Goal: Task Accomplishment & Management: Complete application form

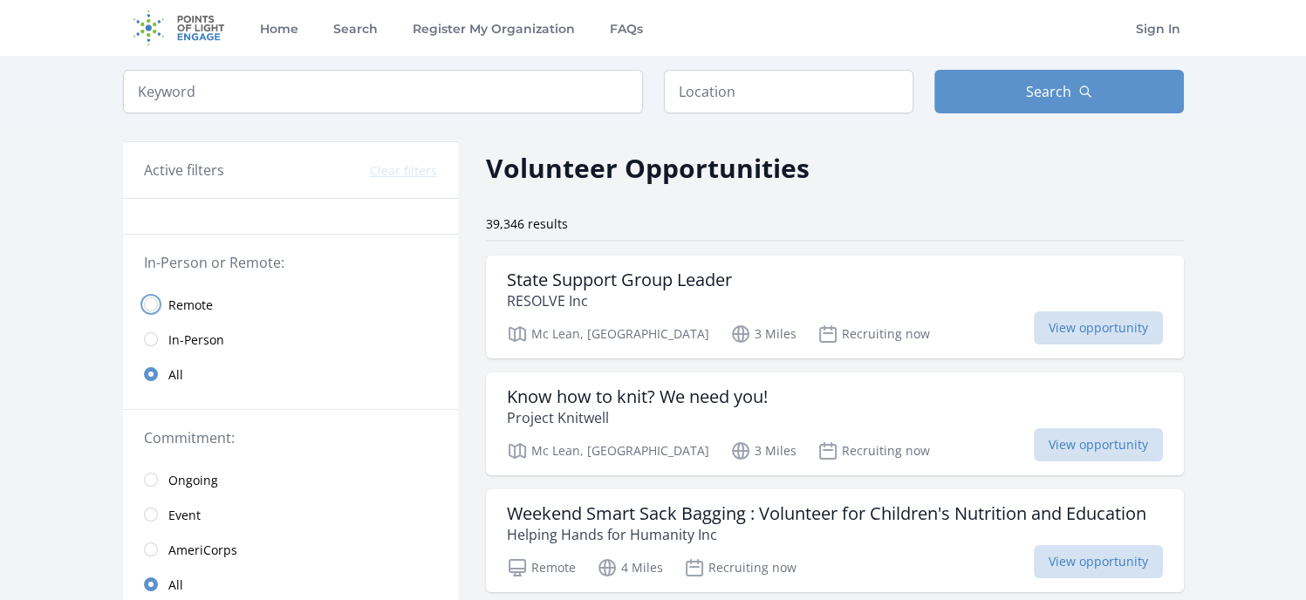
click at [150, 304] on input "radio" at bounding box center [151, 304] width 14 height 14
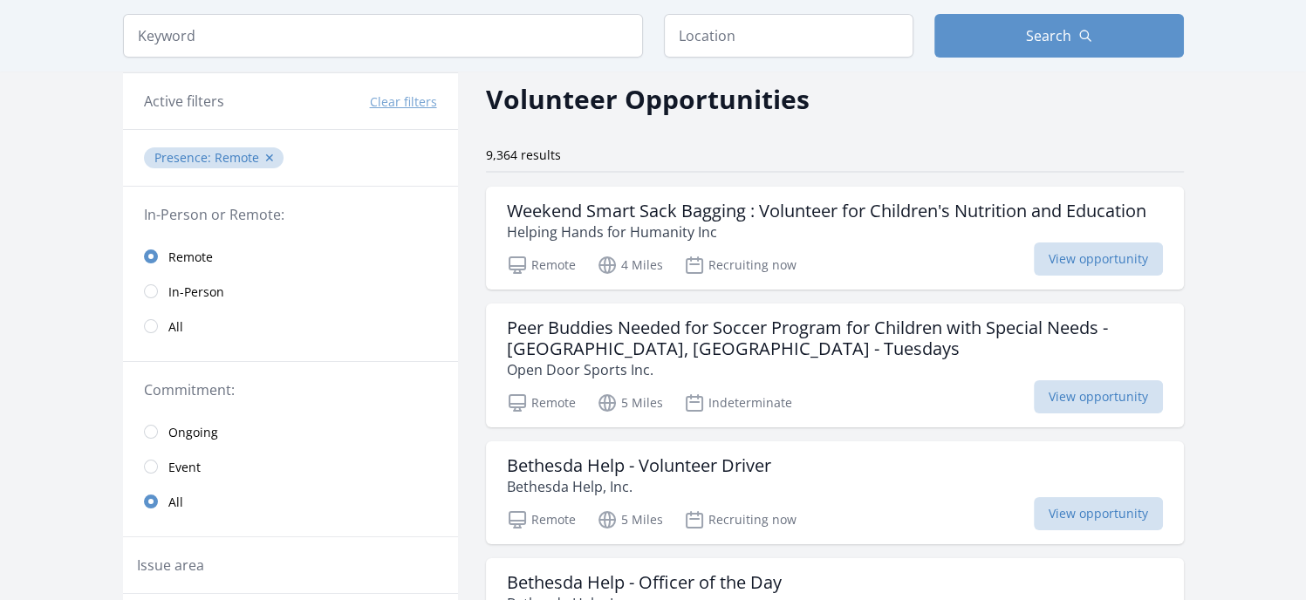
scroll to position [70, 0]
click at [1092, 264] on span "View opportunity" at bounding box center [1098, 258] width 129 height 33
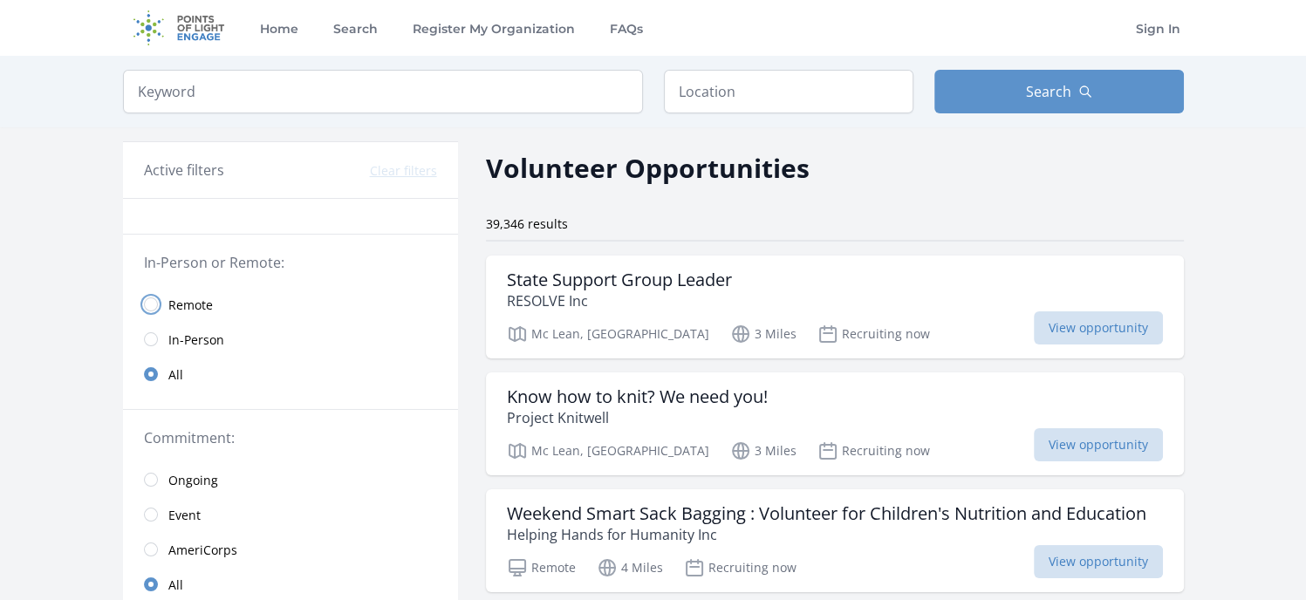
click at [152, 304] on input "radio" at bounding box center [151, 304] width 14 height 14
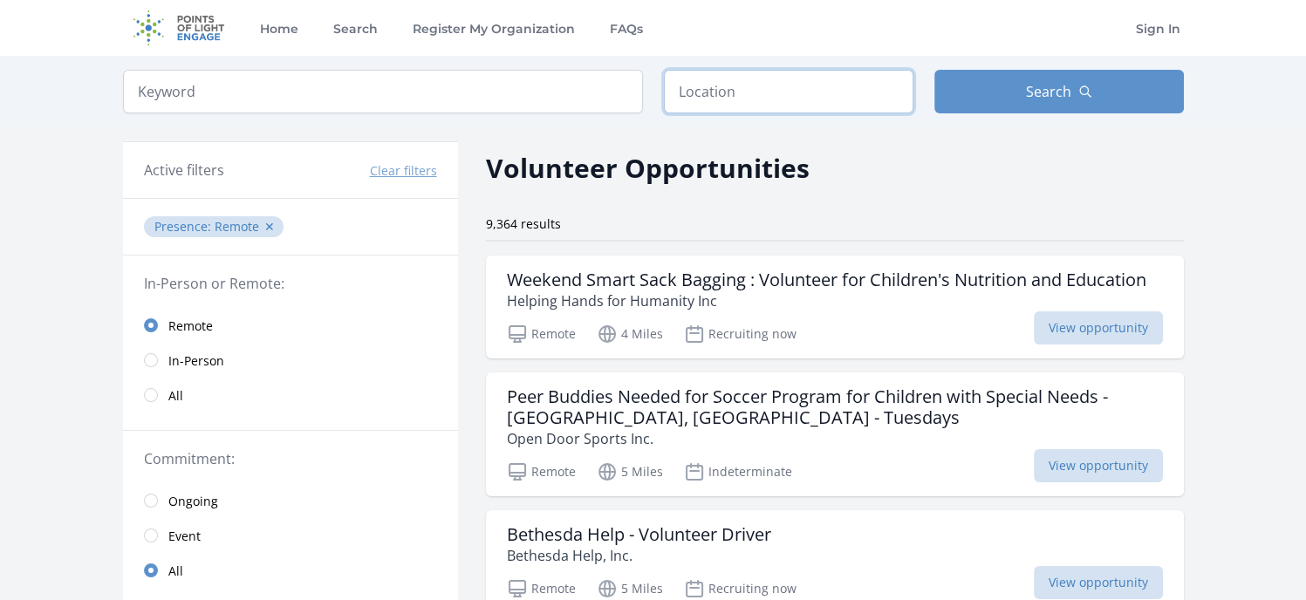
click at [731, 94] on input "text" at bounding box center [788, 92] width 249 height 44
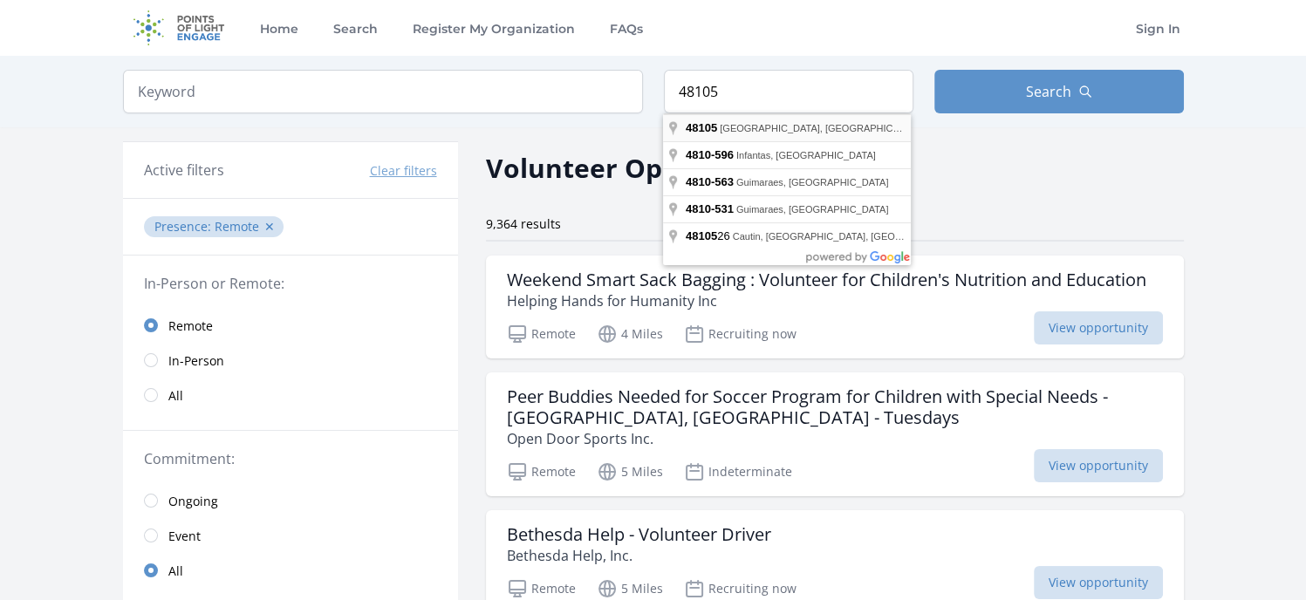
type input "Ann Arbor, MI 48105, USA"
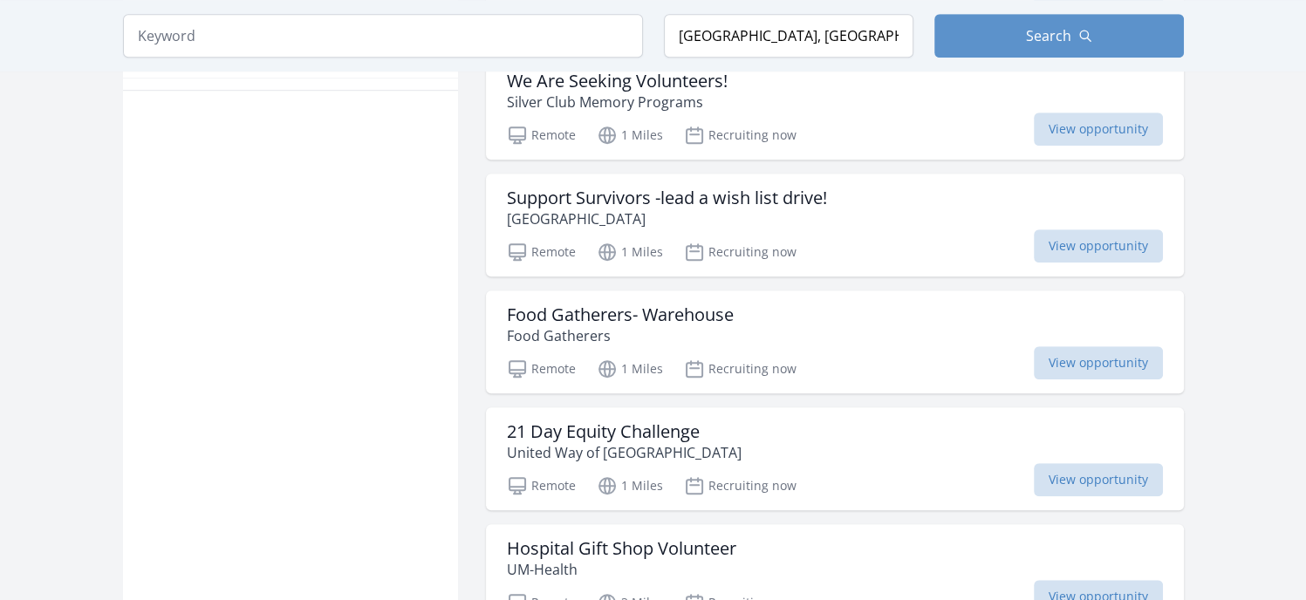
scroll to position [1200, 0]
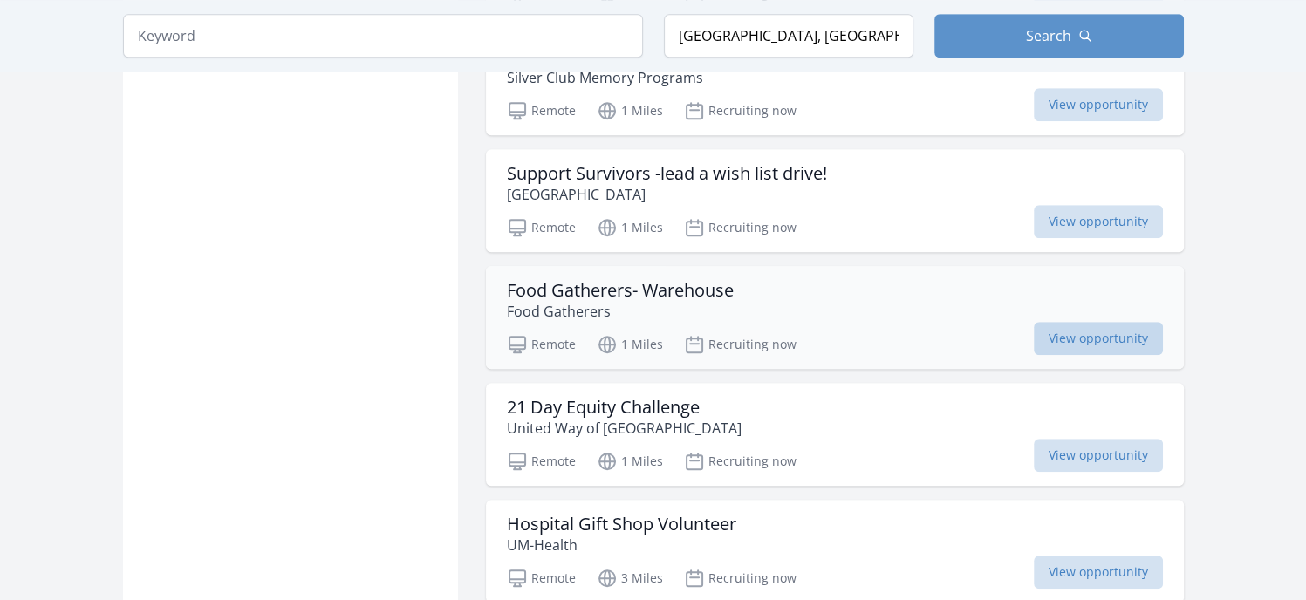
click at [1097, 322] on span "View opportunity" at bounding box center [1098, 338] width 129 height 33
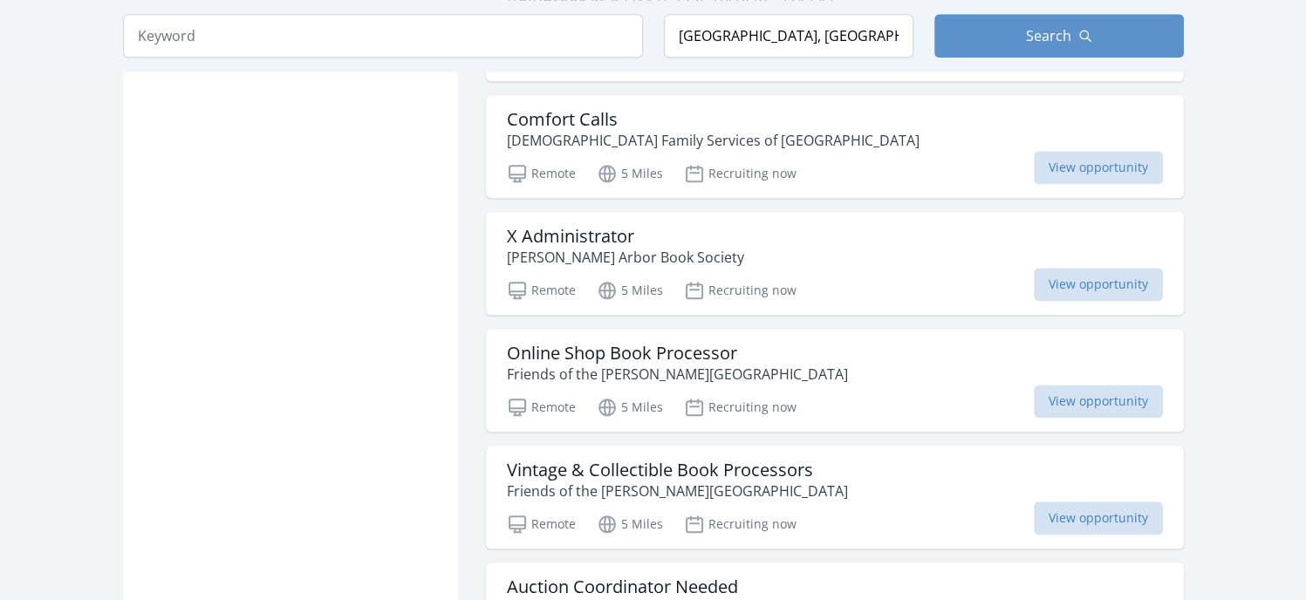
scroll to position [1841, 0]
click at [1070, 383] on span "View opportunity" at bounding box center [1098, 399] width 129 height 33
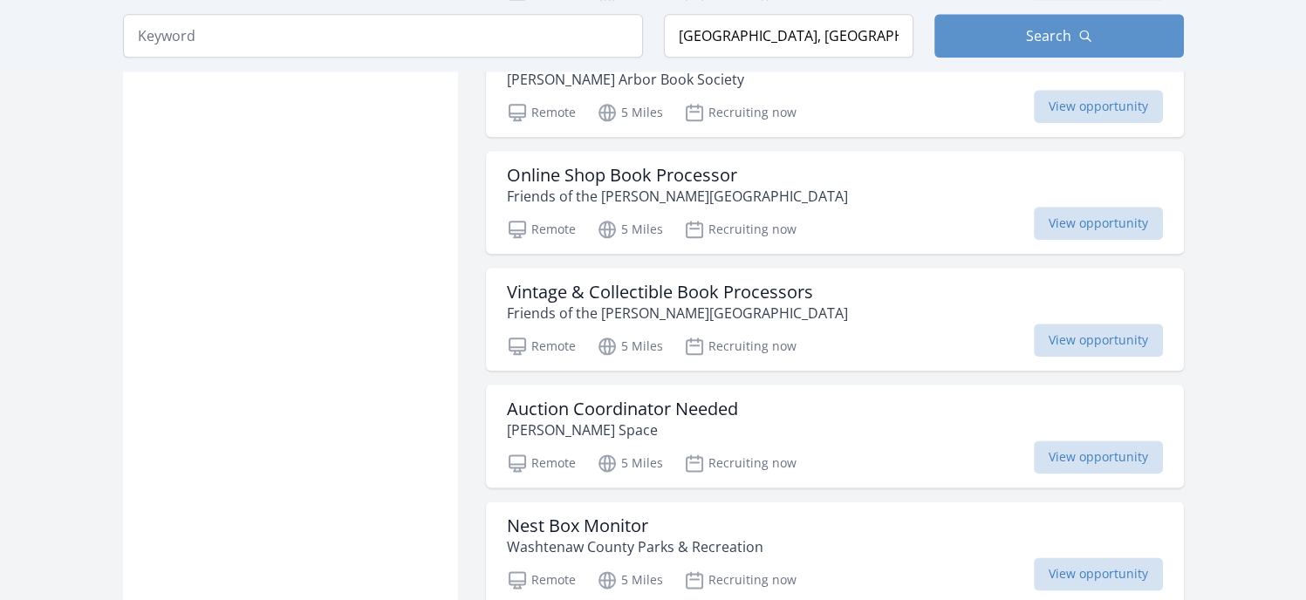
scroll to position [2019, 0]
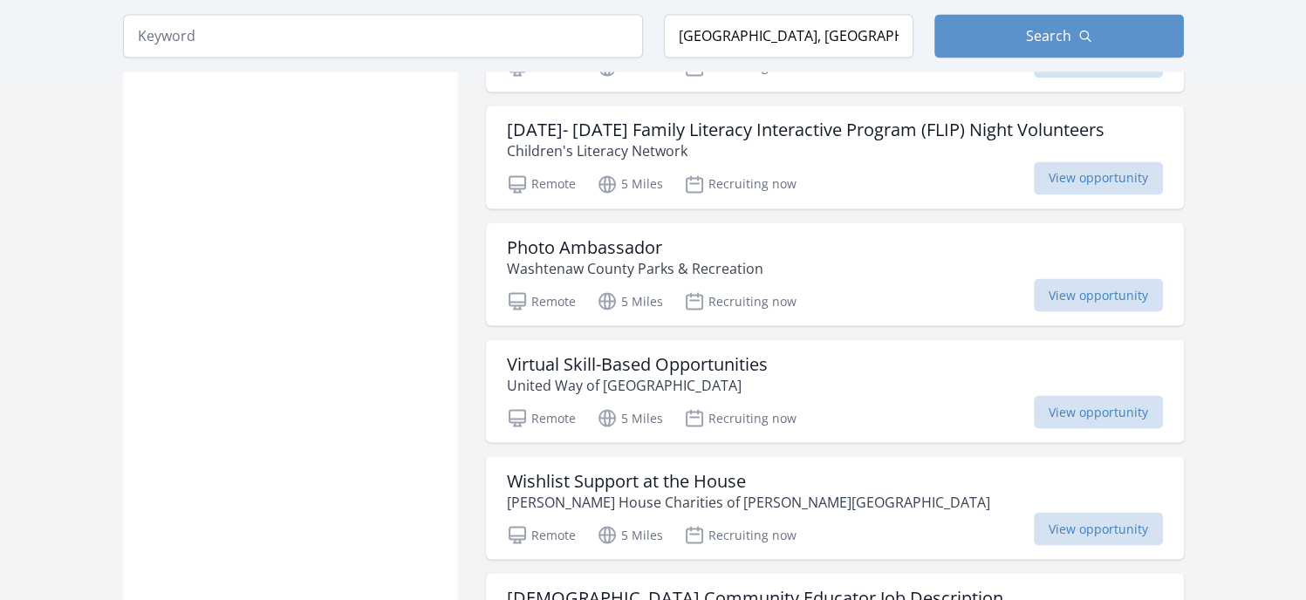
scroll to position [3020, 0]
click at [1090, 393] on span "View opportunity" at bounding box center [1098, 409] width 129 height 33
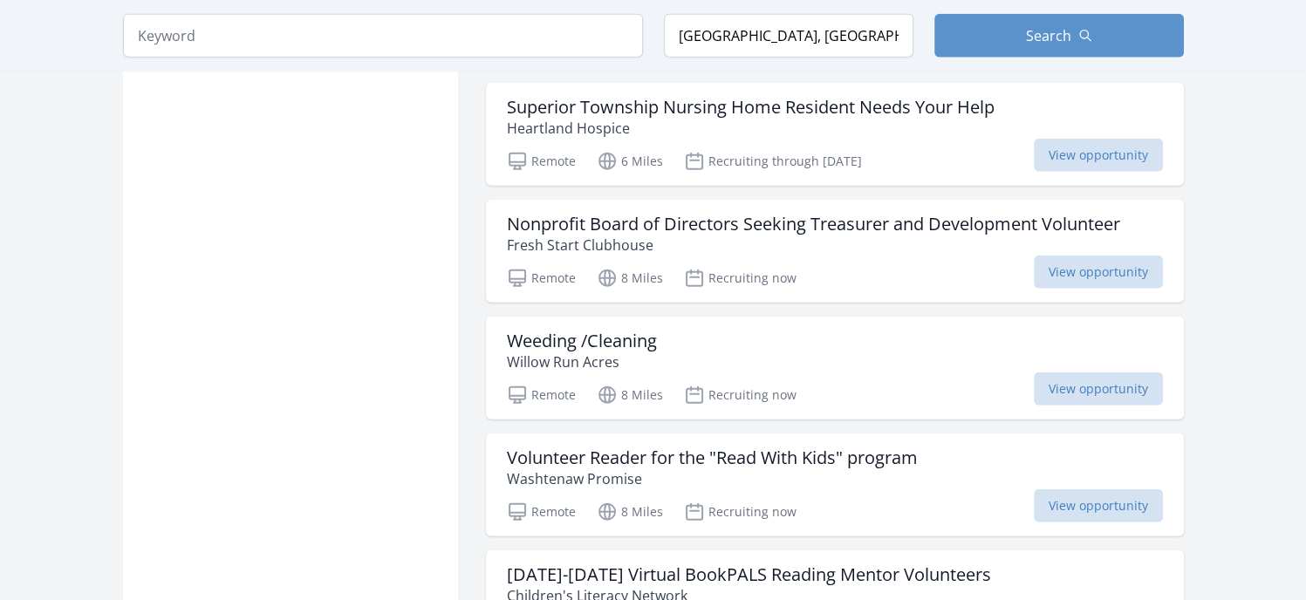
scroll to position [4212, 0]
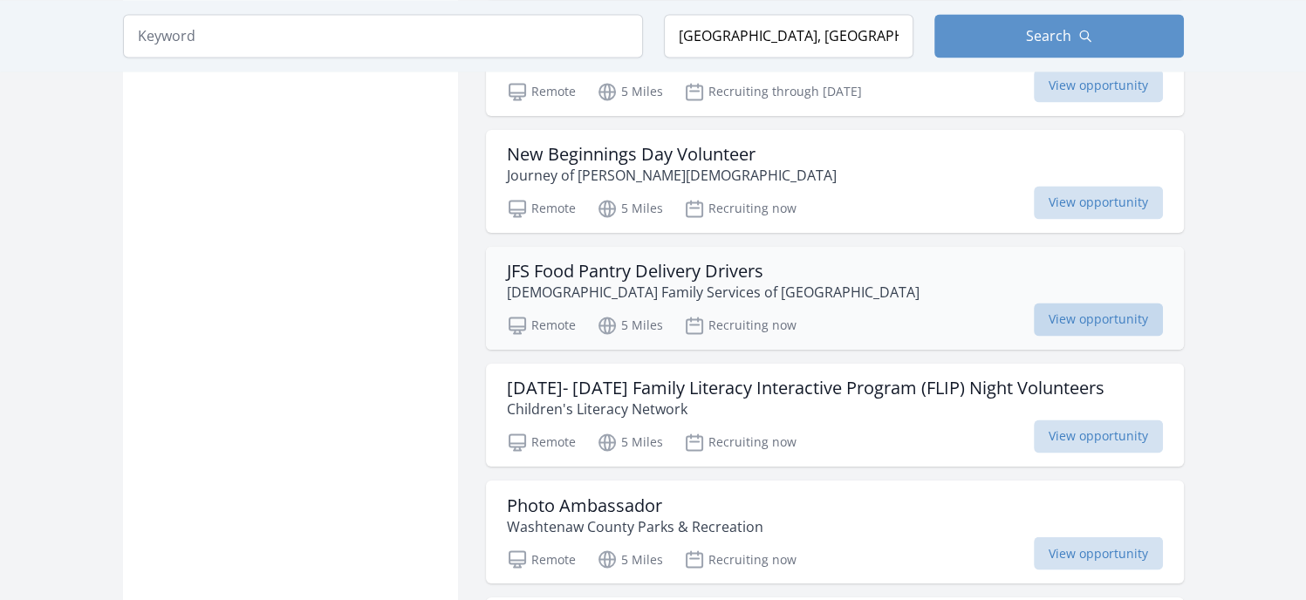
scroll to position [2651, 0]
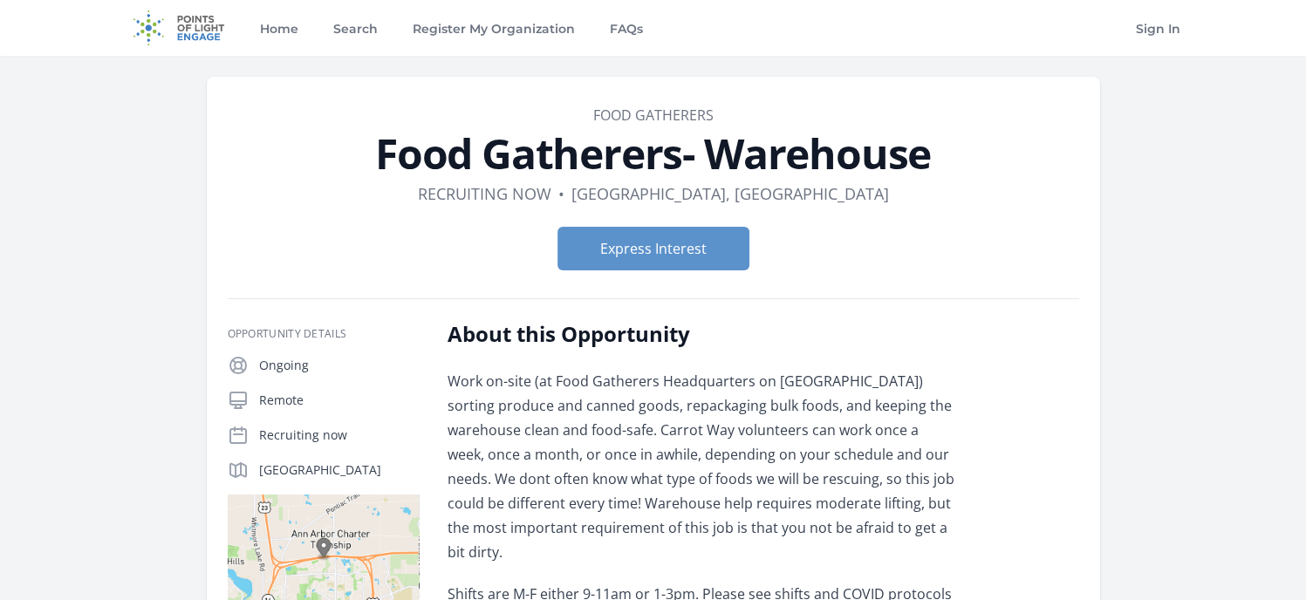
scroll to position [164, 0]
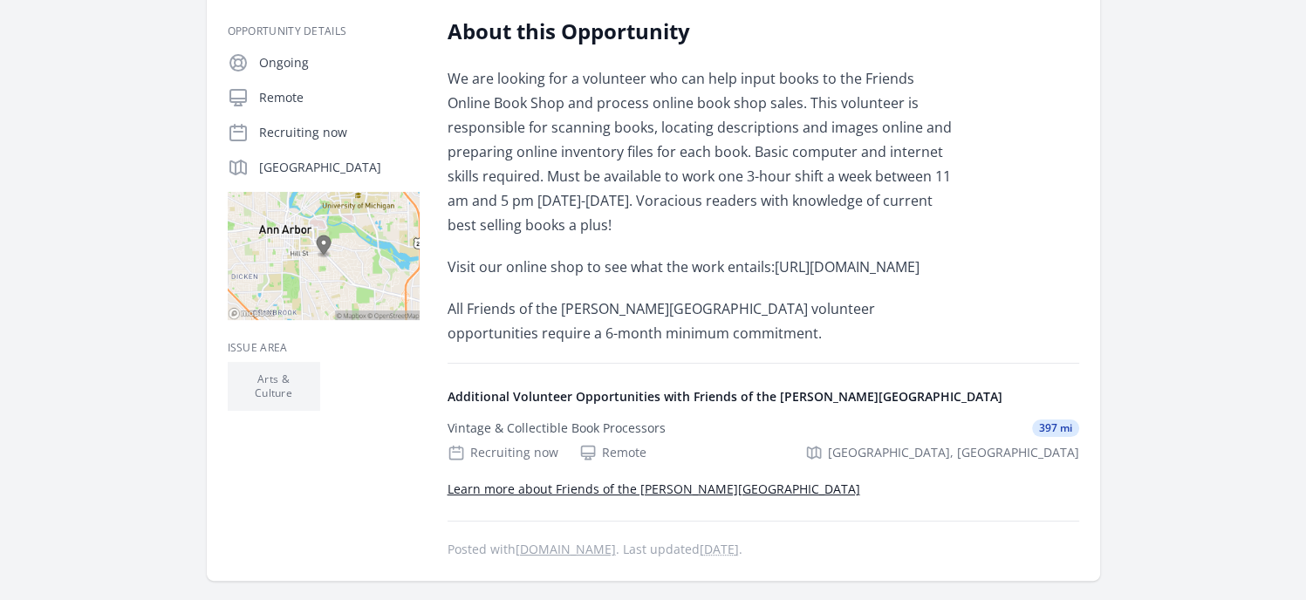
scroll to position [304, 0]
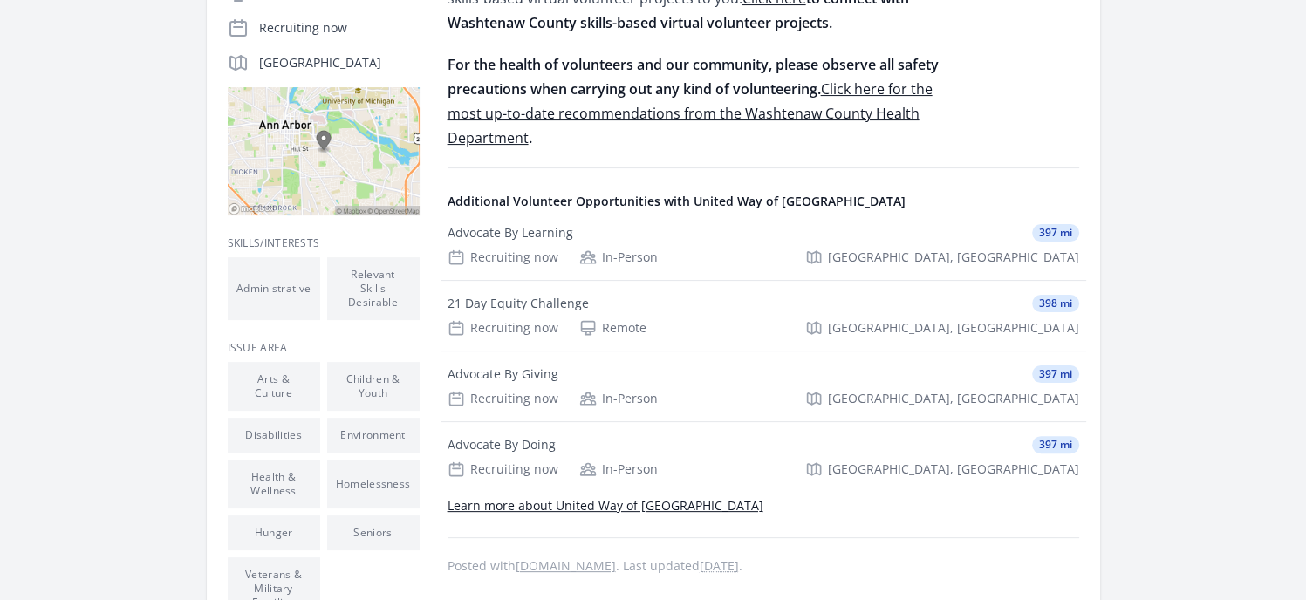
scroll to position [408, 0]
